Goal: Navigation & Orientation: Go to known website

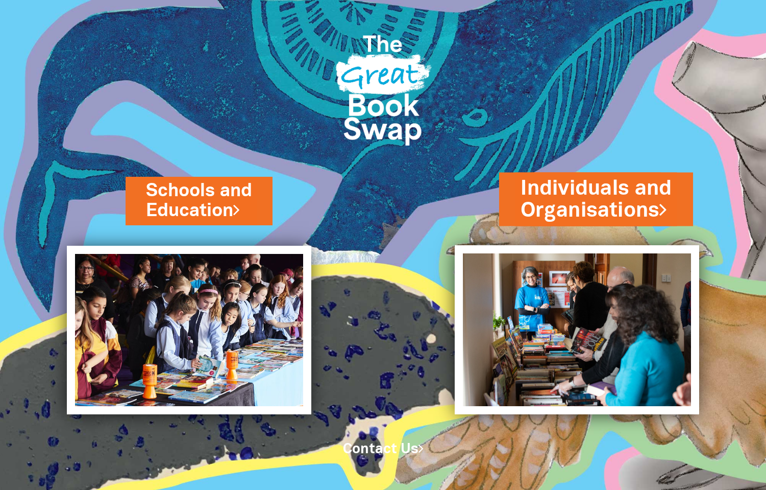
click at [585, 192] on link "Individuals and Organisations" at bounding box center [595, 199] width 151 height 51
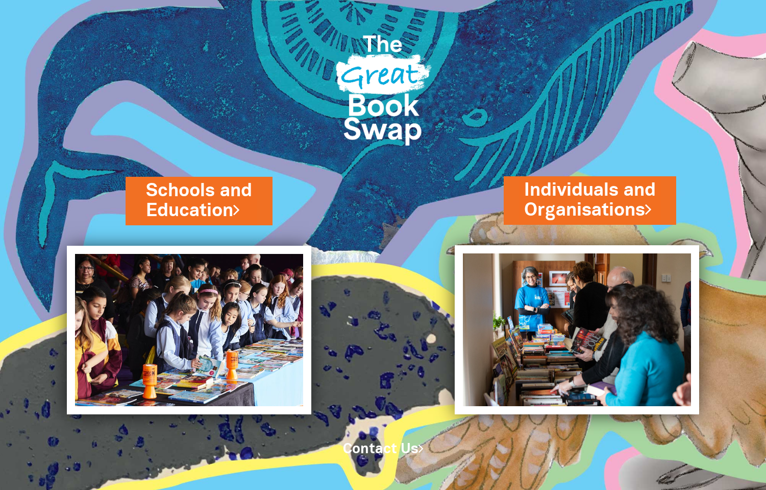
click at [585, 418] on img at bounding box center [609, 245] width 314 height 490
